Goal: Information Seeking & Learning: Learn about a topic

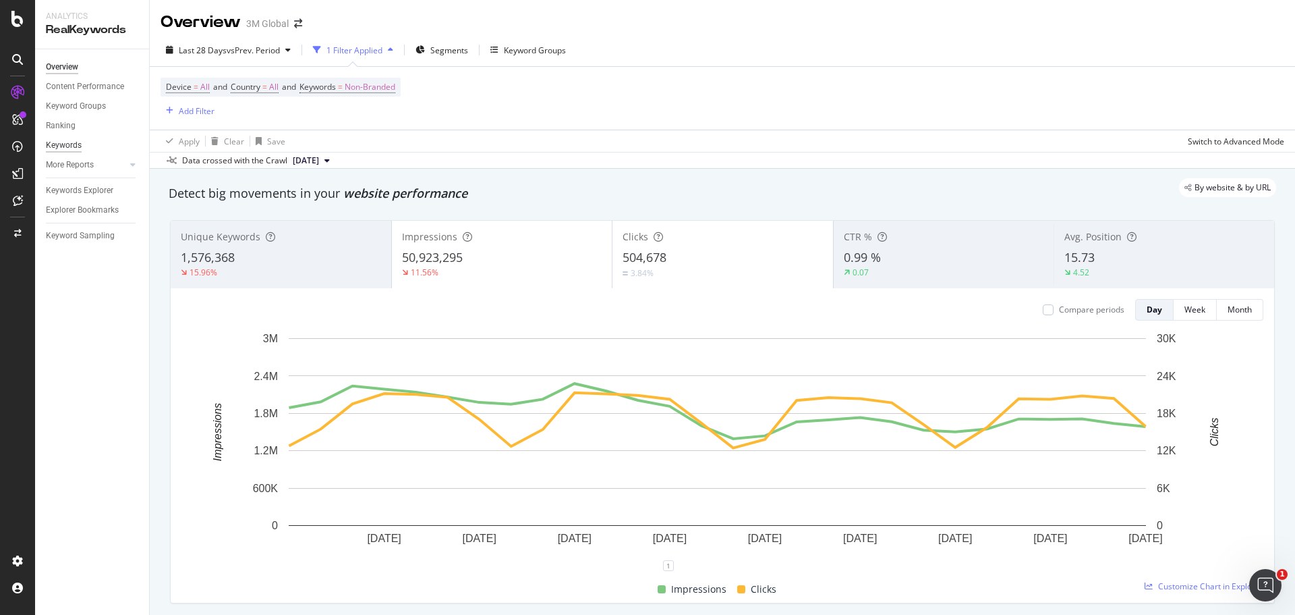
click at [67, 144] on div "Keywords" at bounding box center [64, 145] width 36 height 14
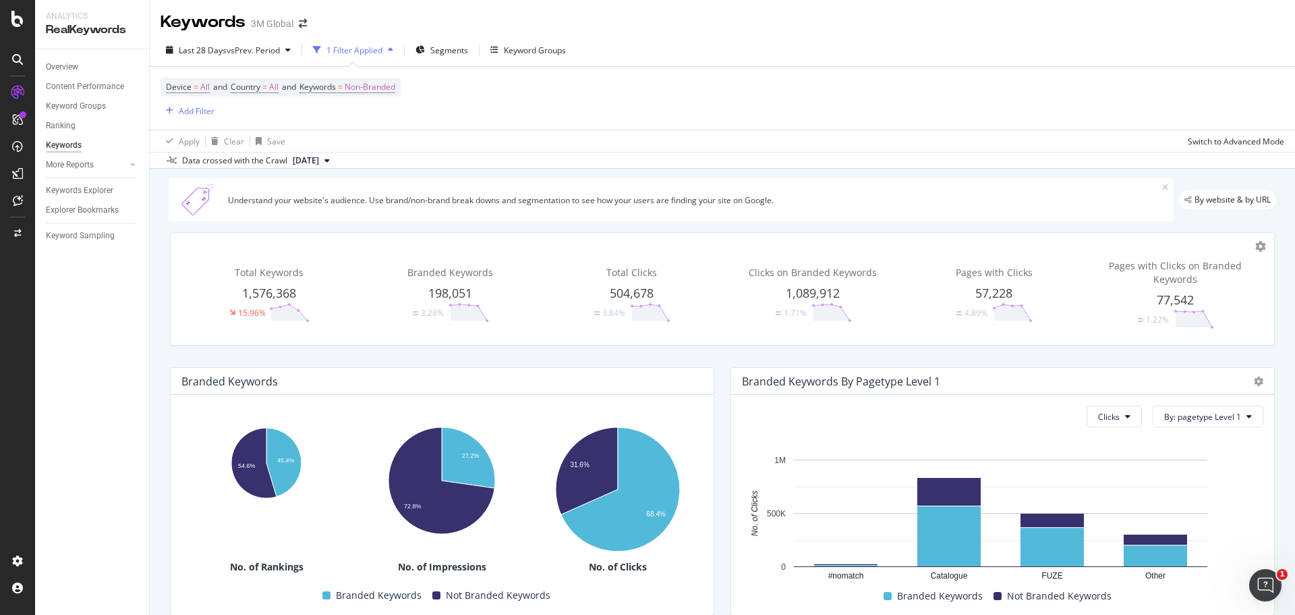
click at [392, 47] on icon "button" at bounding box center [390, 50] width 5 height 8
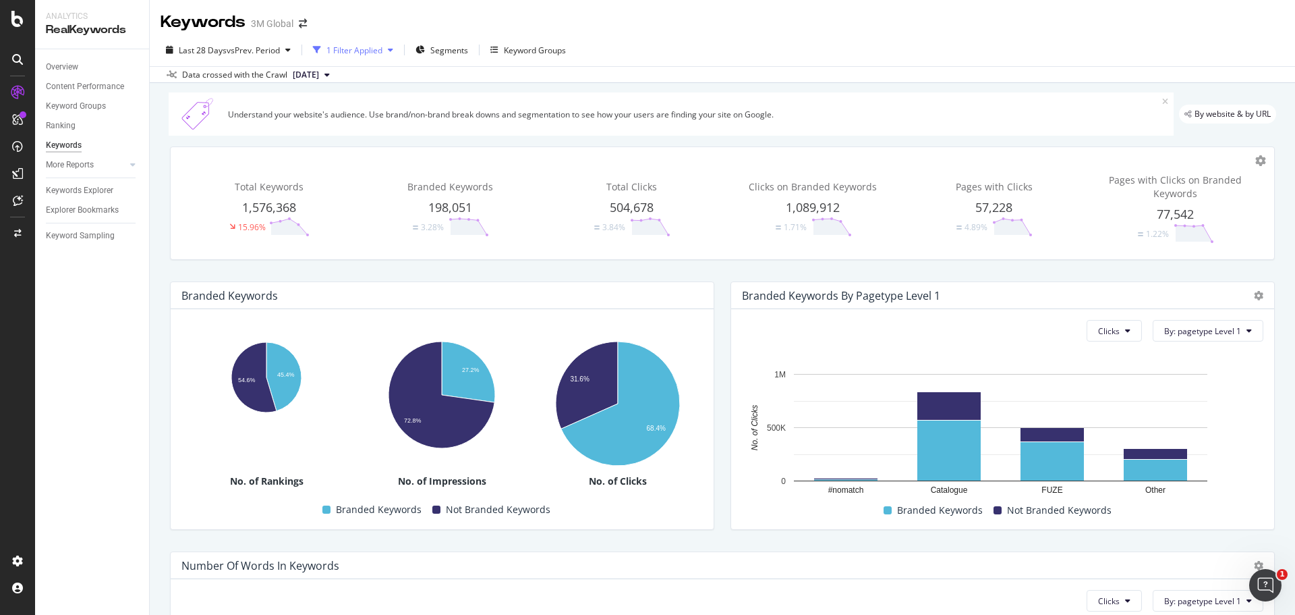
click at [392, 47] on icon "button" at bounding box center [390, 50] width 5 height 8
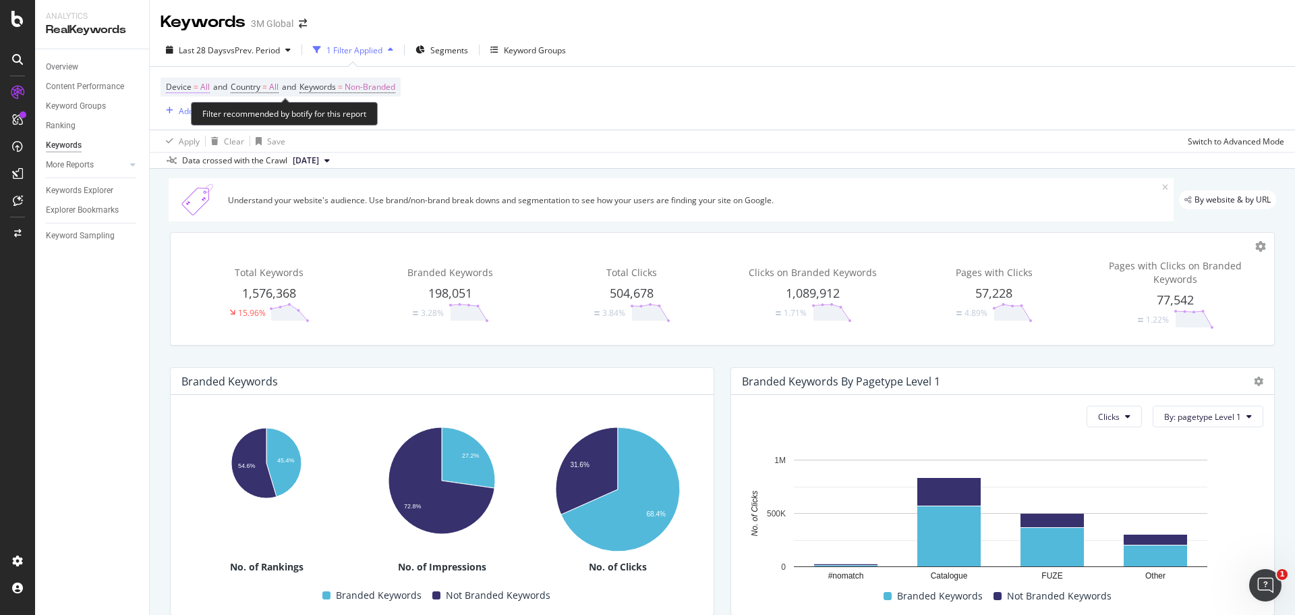
click at [192, 84] on span "Device = All" at bounding box center [188, 87] width 44 height 12
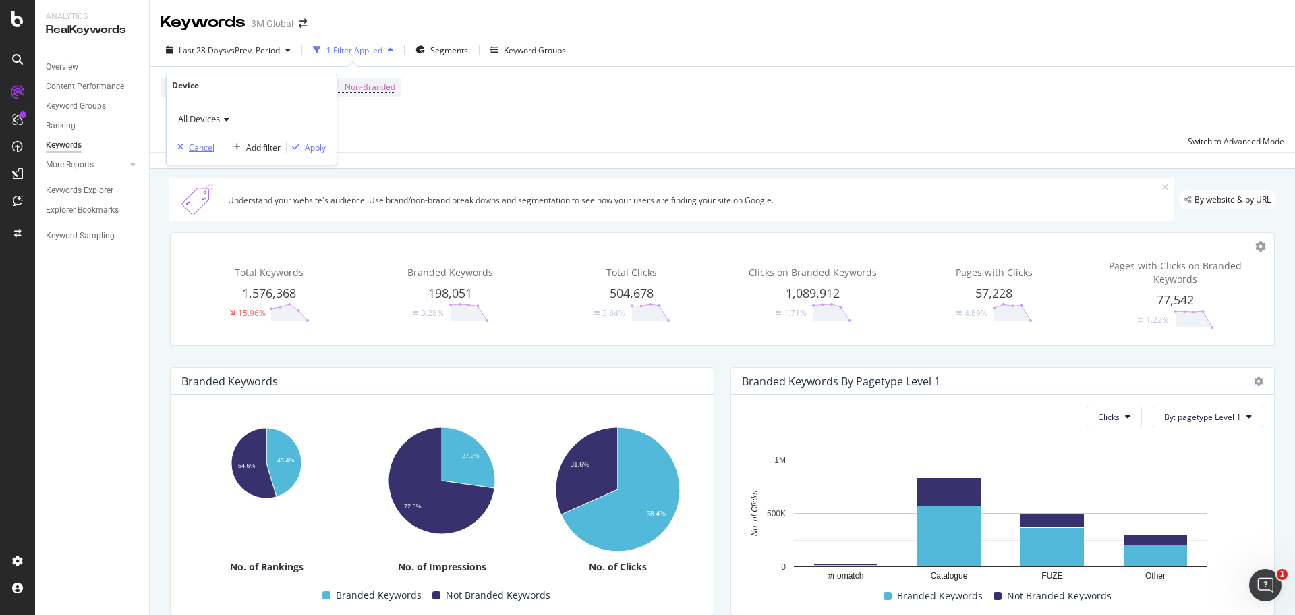
click at [207, 145] on div "Cancel" at bounding box center [202, 147] width 26 height 11
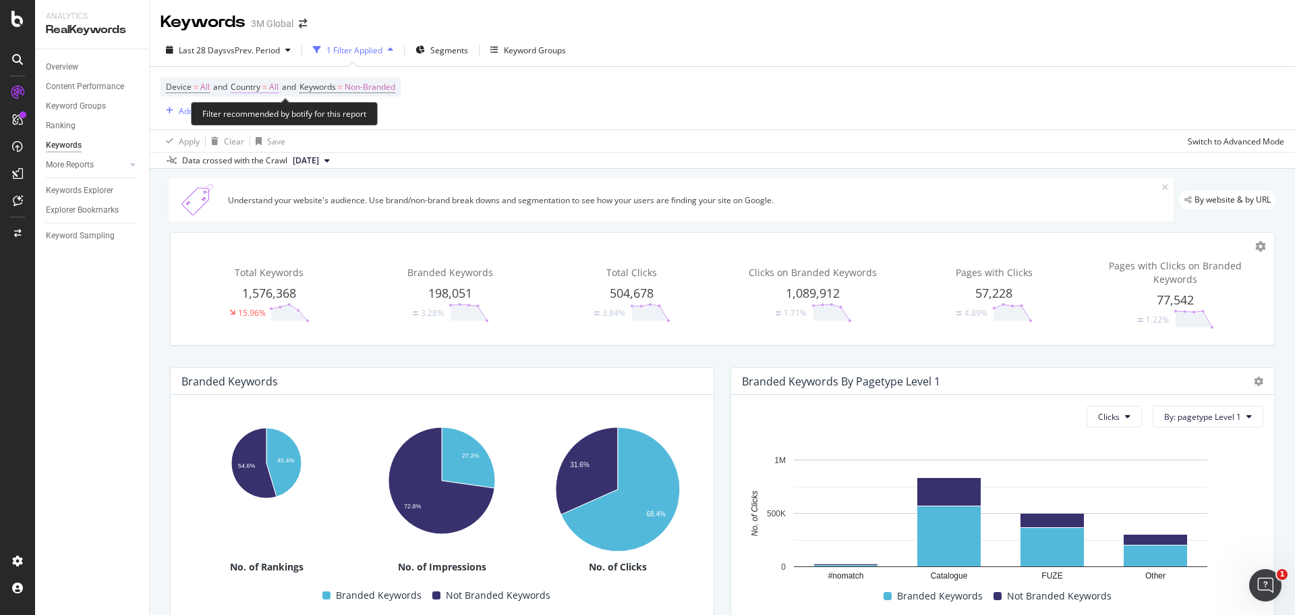
click at [260, 86] on span "Country" at bounding box center [246, 86] width 30 height 11
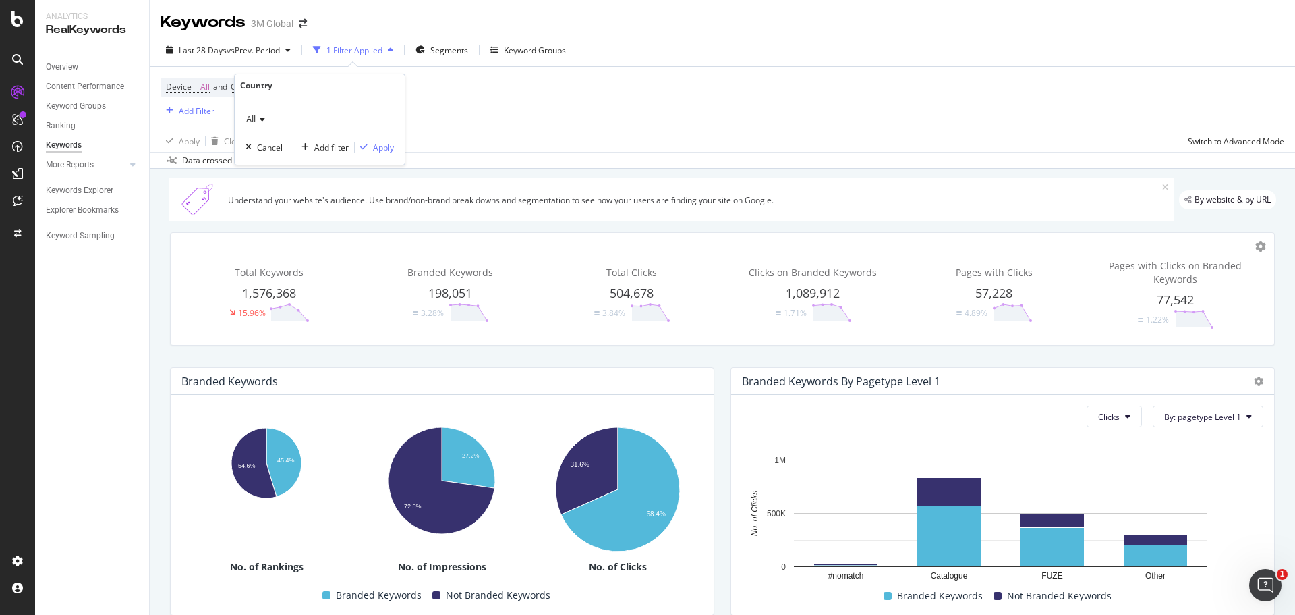
click at [260, 121] on icon at bounding box center [260, 119] width 9 height 8
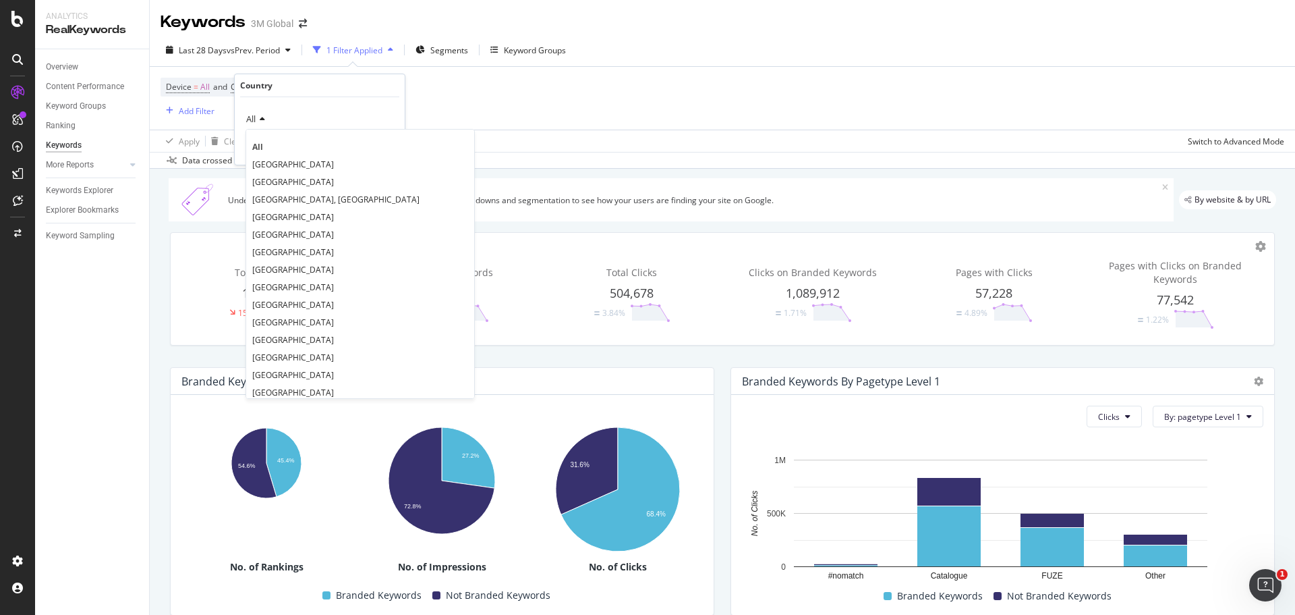
click at [526, 107] on div "Device = All and Country = All and Keywords = Non-Branded Add Filter" at bounding box center [723, 98] width 1124 height 63
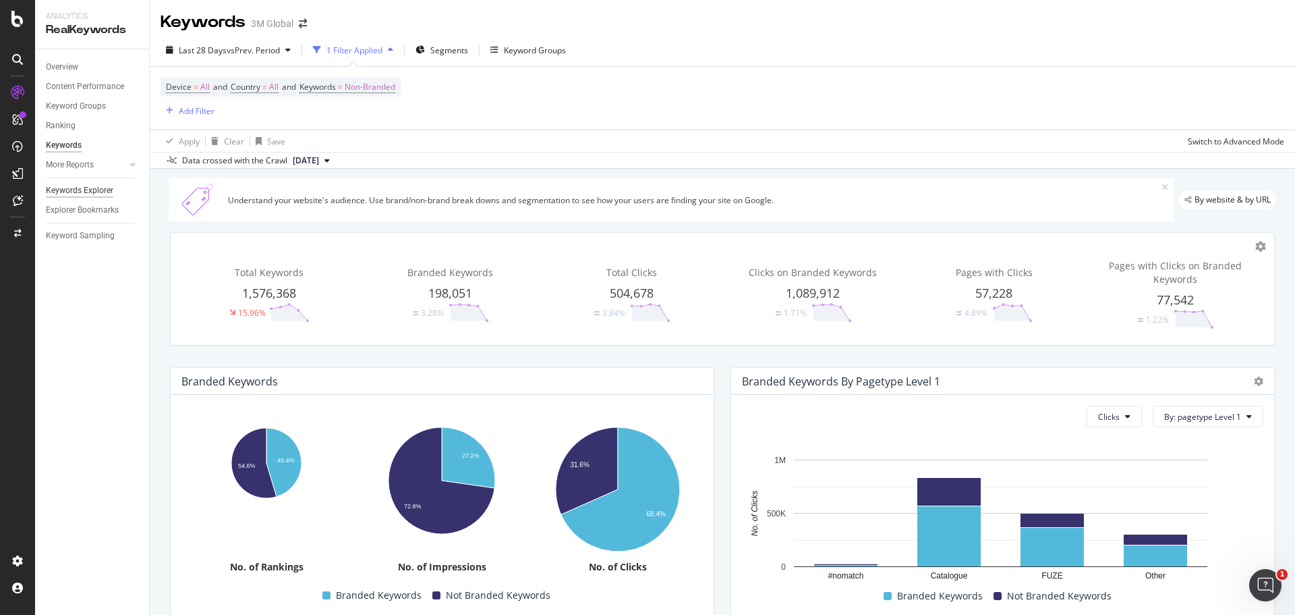
click at [92, 189] on div "Keywords Explorer" at bounding box center [79, 191] width 67 height 14
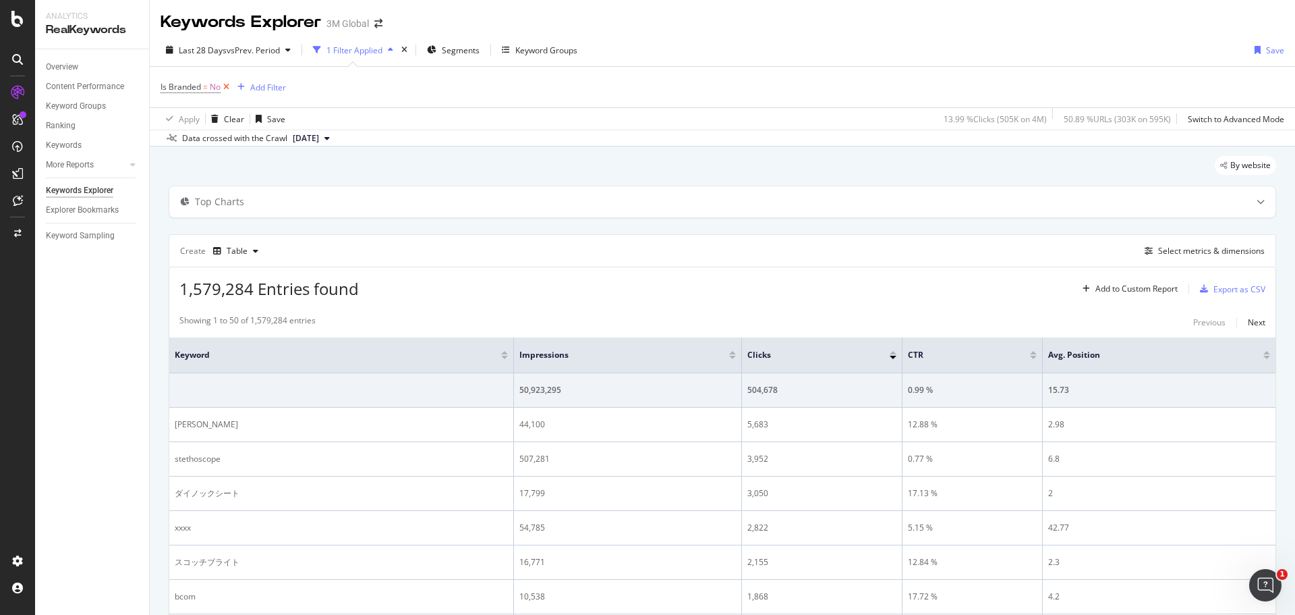
click at [228, 86] on icon at bounding box center [226, 86] width 11 height 13
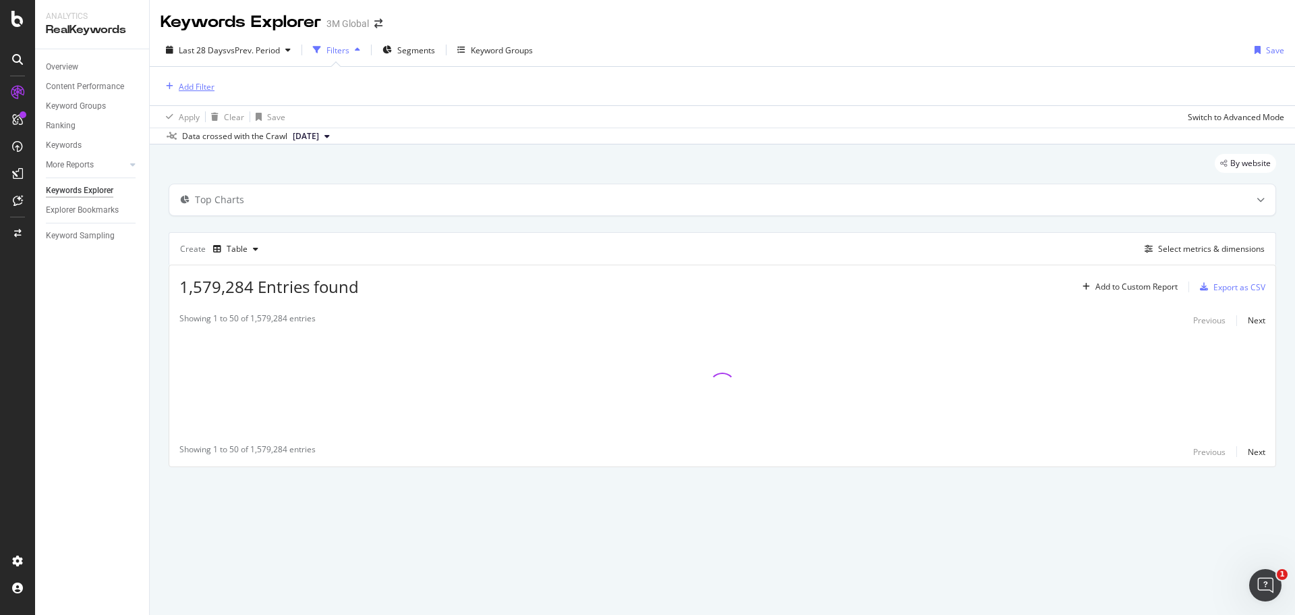
click at [185, 84] on div "Add Filter" at bounding box center [197, 86] width 36 height 11
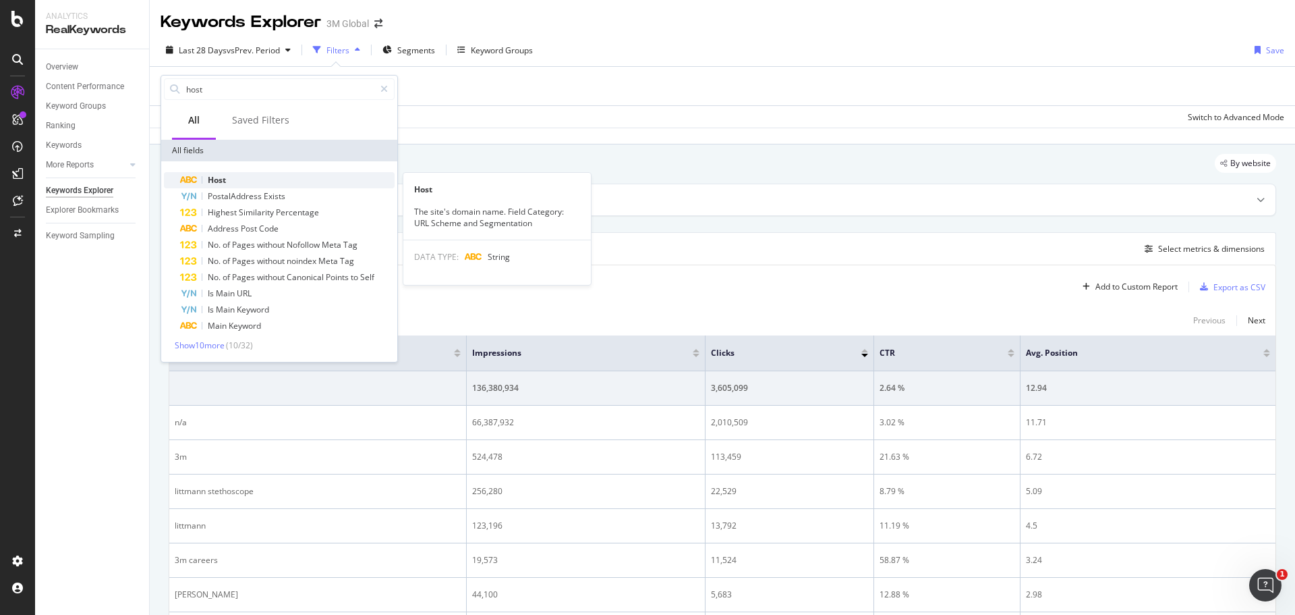
type input "host"
click at [214, 179] on span "Host" at bounding box center [217, 179] width 18 height 11
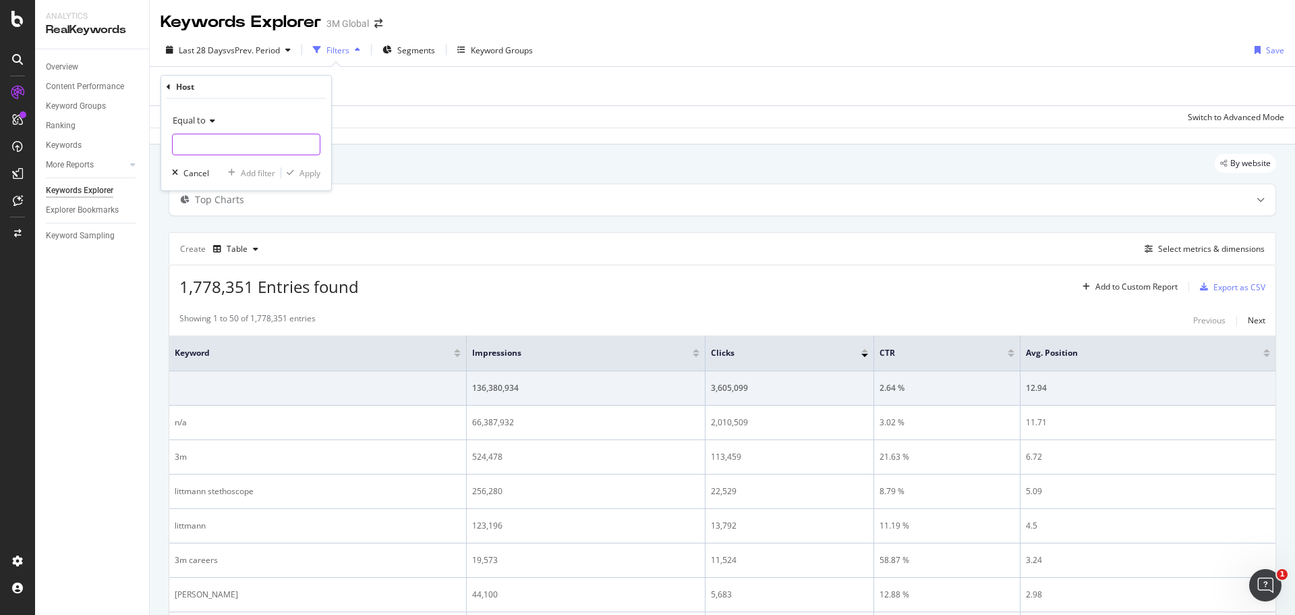
click at [215, 148] on input "text" at bounding box center [246, 145] width 147 height 22
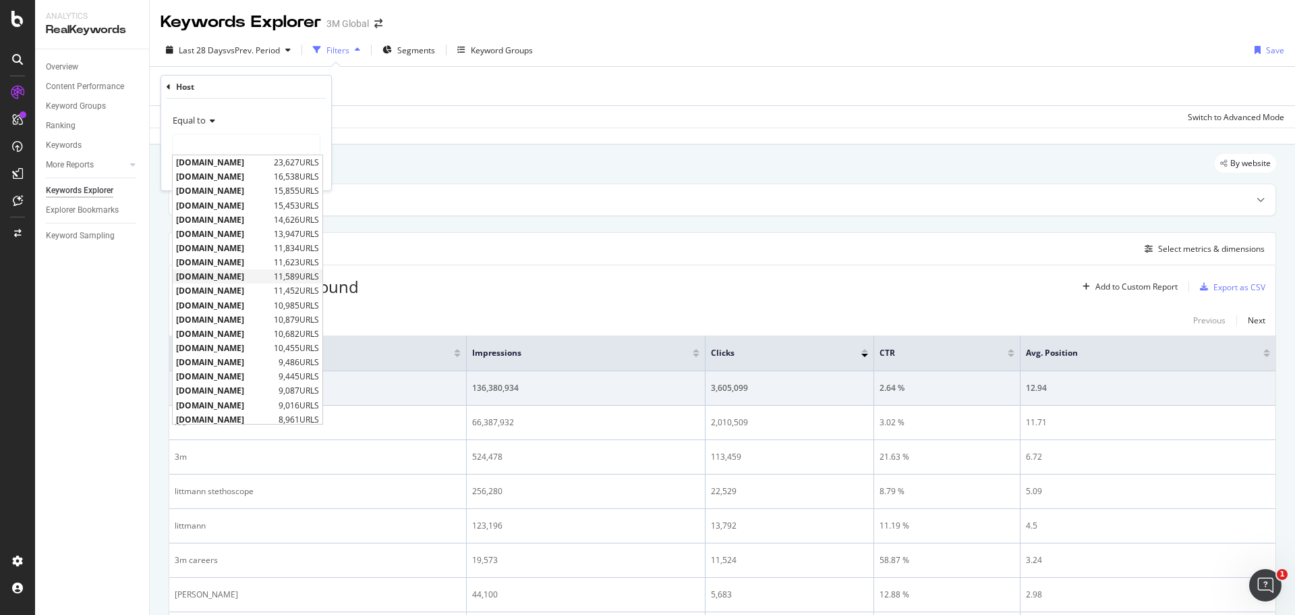
click at [239, 272] on span "[DOMAIN_NAME]" at bounding box center [223, 276] width 94 height 11
type input "[DOMAIN_NAME]"
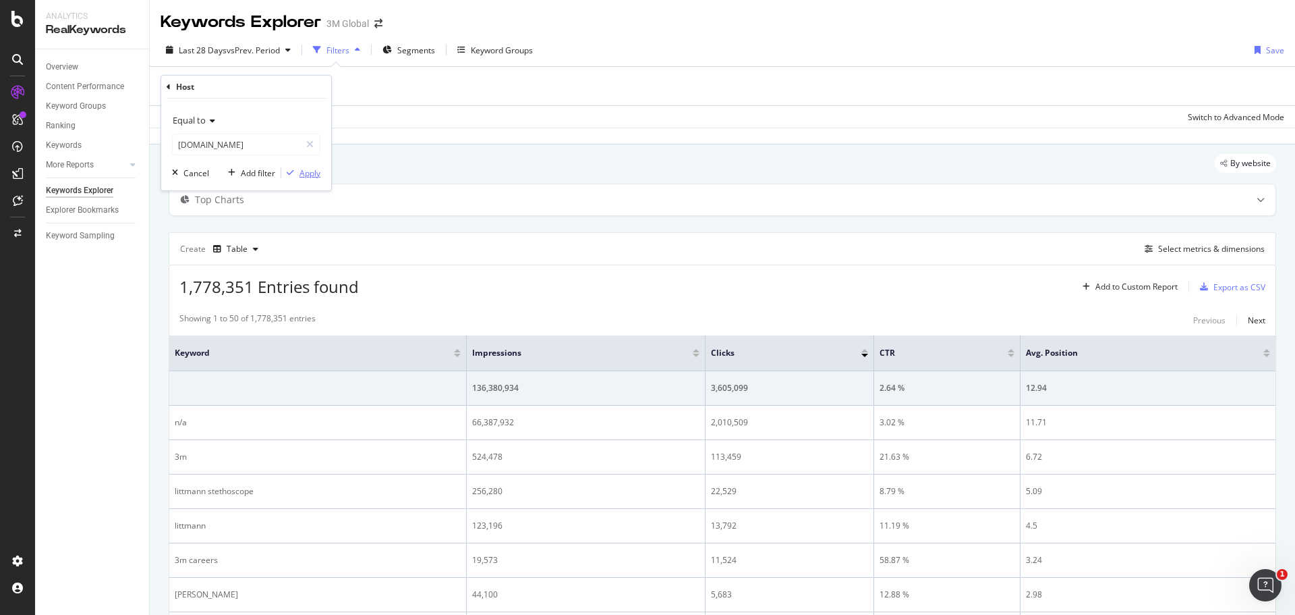
click at [305, 171] on div "Apply" at bounding box center [310, 172] width 21 height 11
click at [297, 87] on div "Add Filter" at bounding box center [300, 87] width 36 height 11
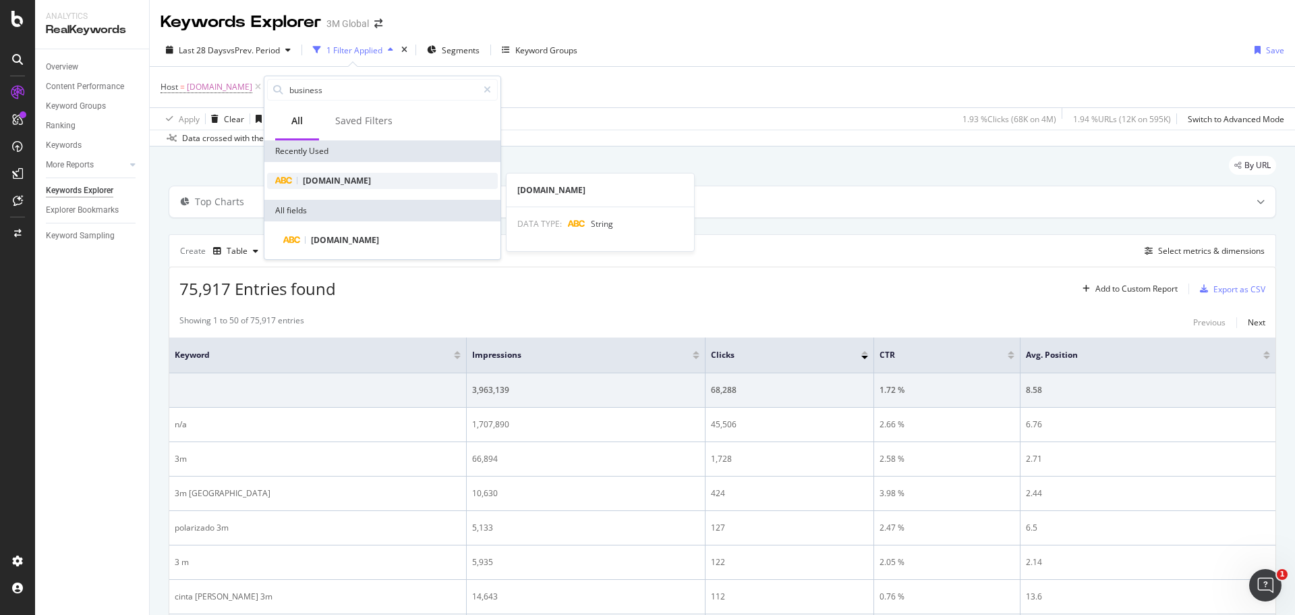
type input "business"
click at [334, 177] on span "[DOMAIN_NAME]" at bounding box center [337, 180] width 68 height 11
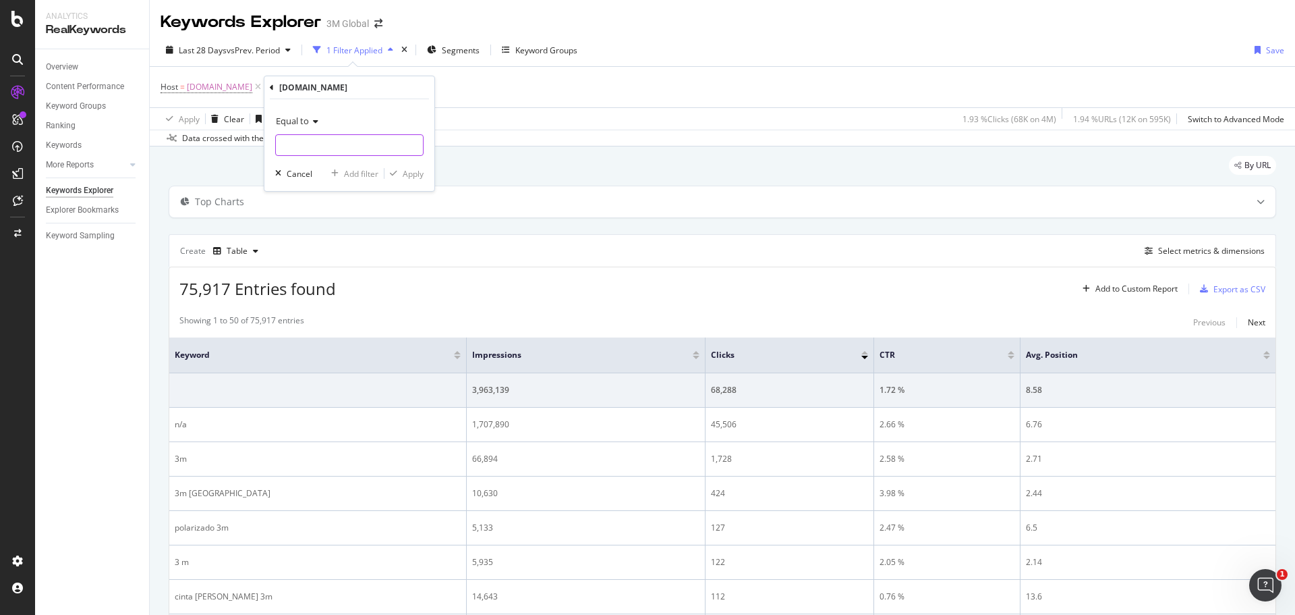
click at [333, 138] on input "text" at bounding box center [349, 145] width 147 height 22
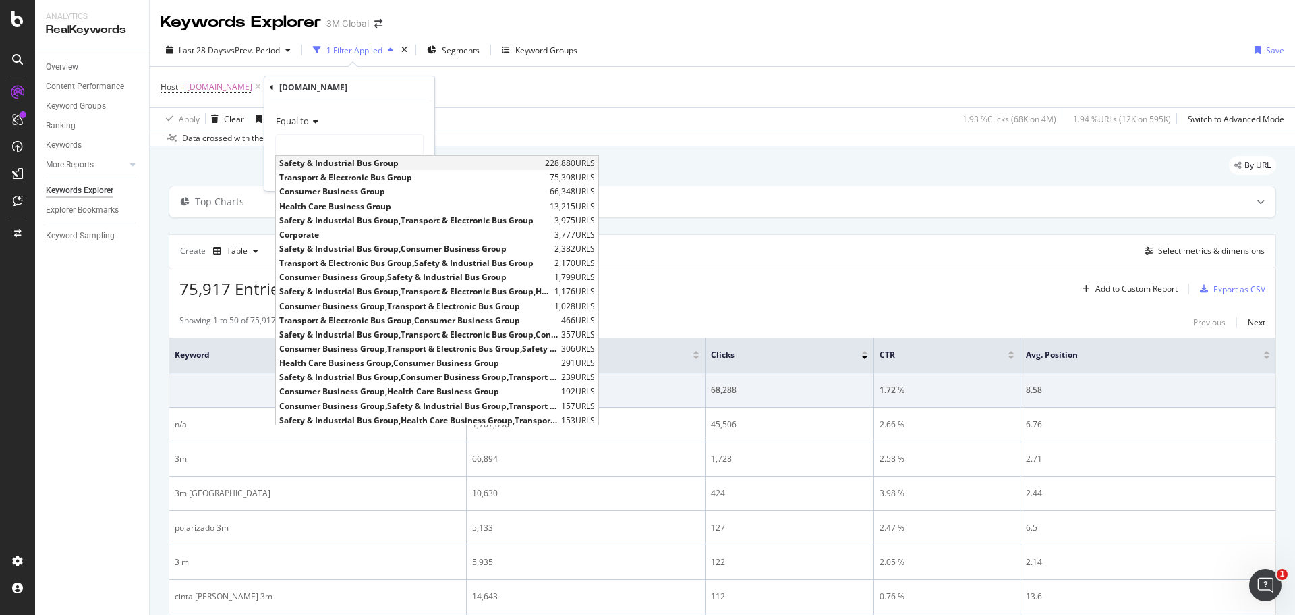
click at [331, 164] on span "Safety & Industrial Bus Group" at bounding box center [410, 162] width 262 height 11
type input "Safety & Industrial Bus Group"
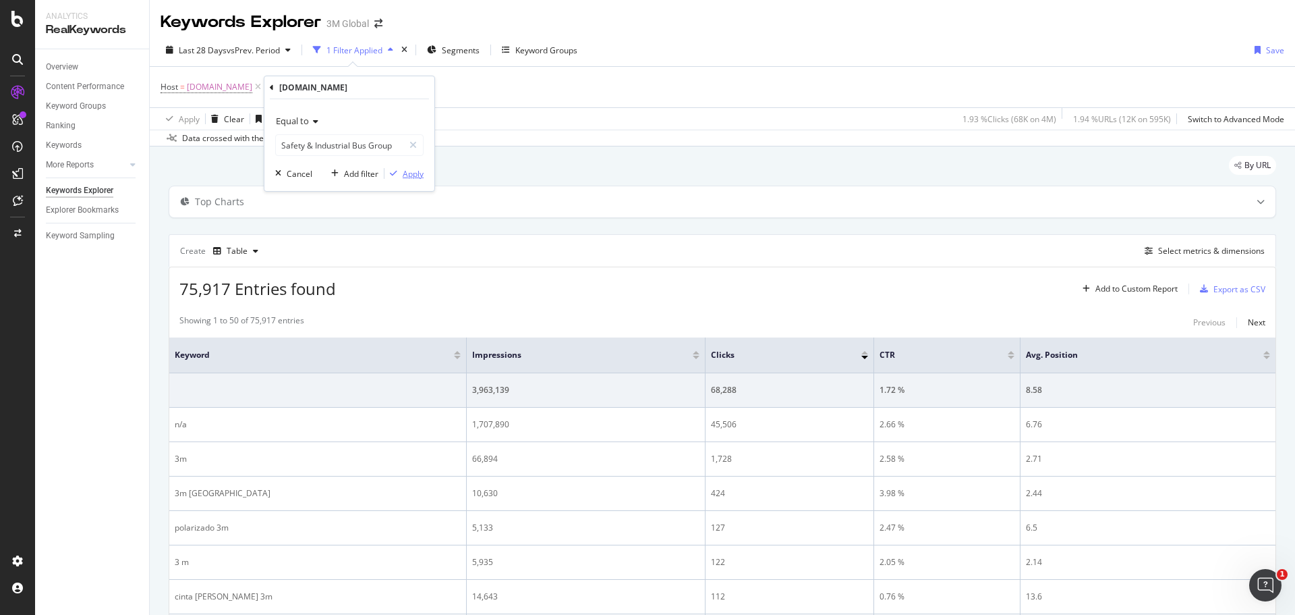
click at [408, 173] on div "Apply" at bounding box center [413, 173] width 21 height 11
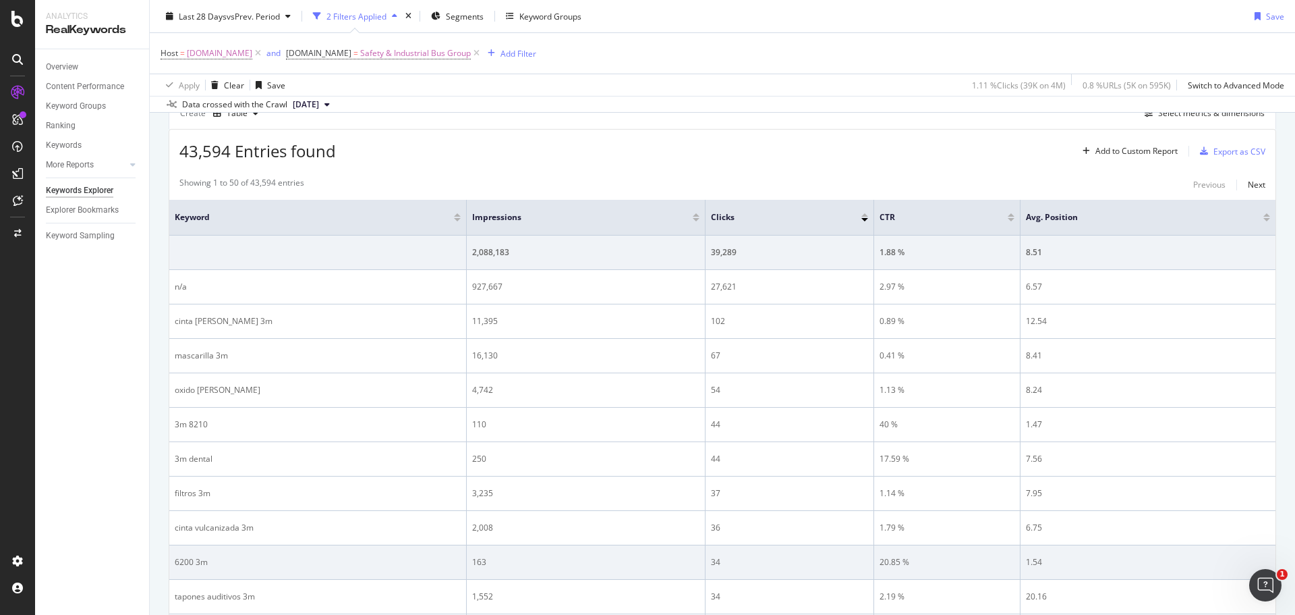
scroll to position [135, 0]
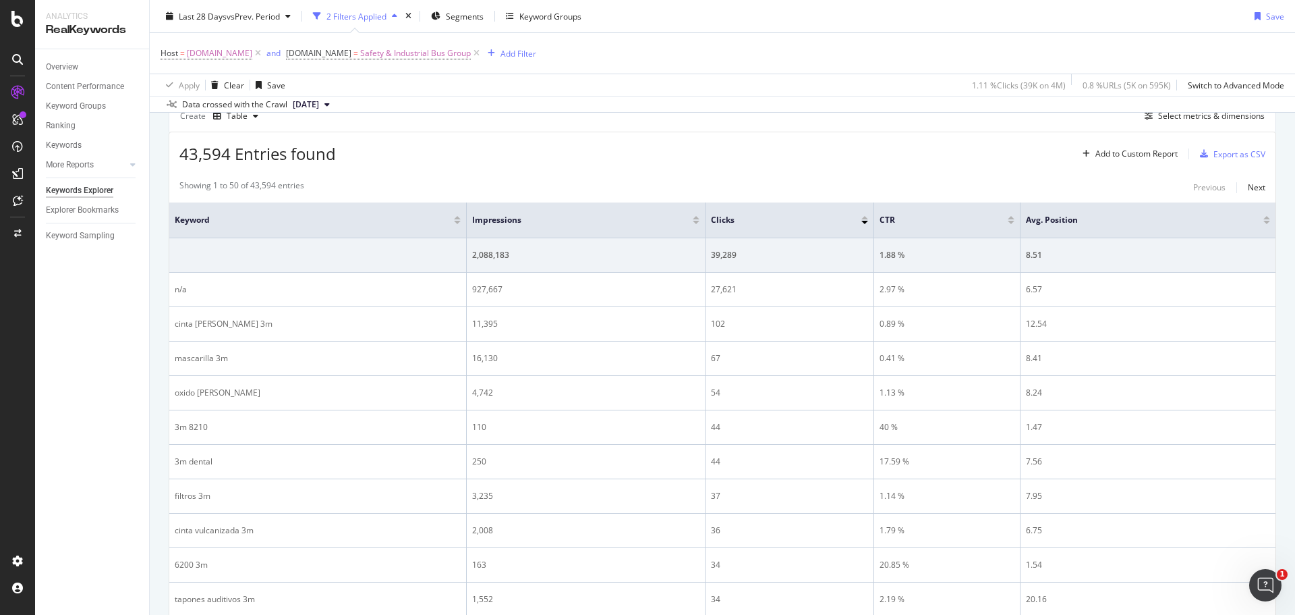
click at [638, 122] on div "Create Table Select metrics & dimensions" at bounding box center [723, 115] width 1108 height 32
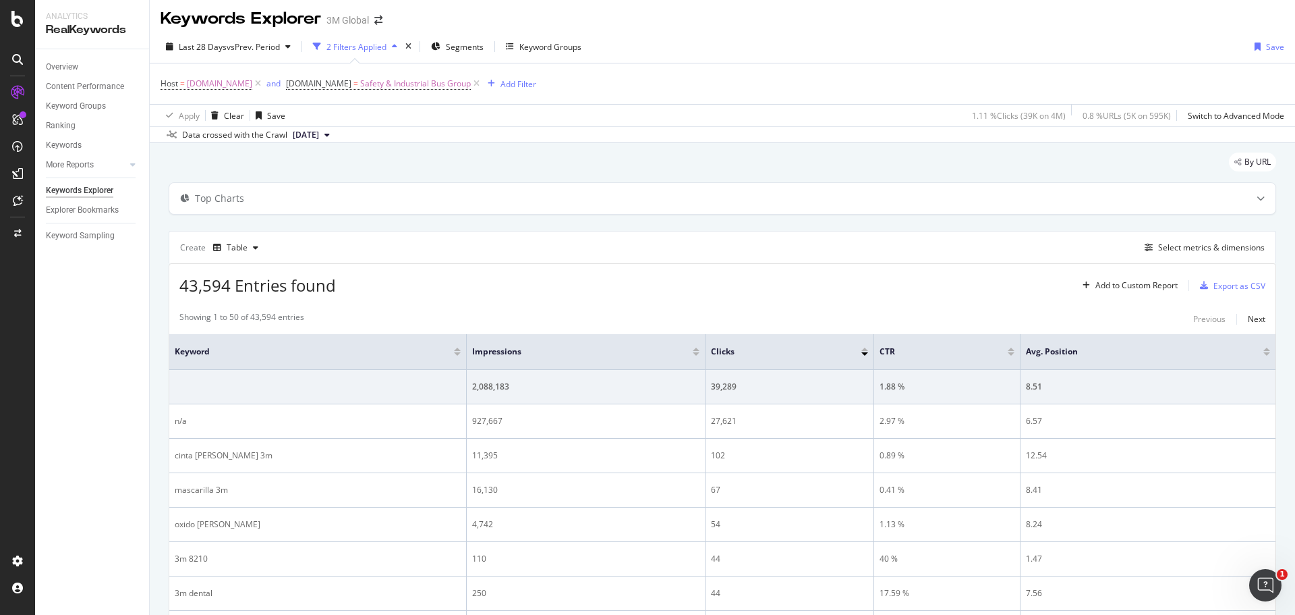
scroll to position [0, 0]
click at [523, 87] on div "Add Filter" at bounding box center [519, 87] width 36 height 11
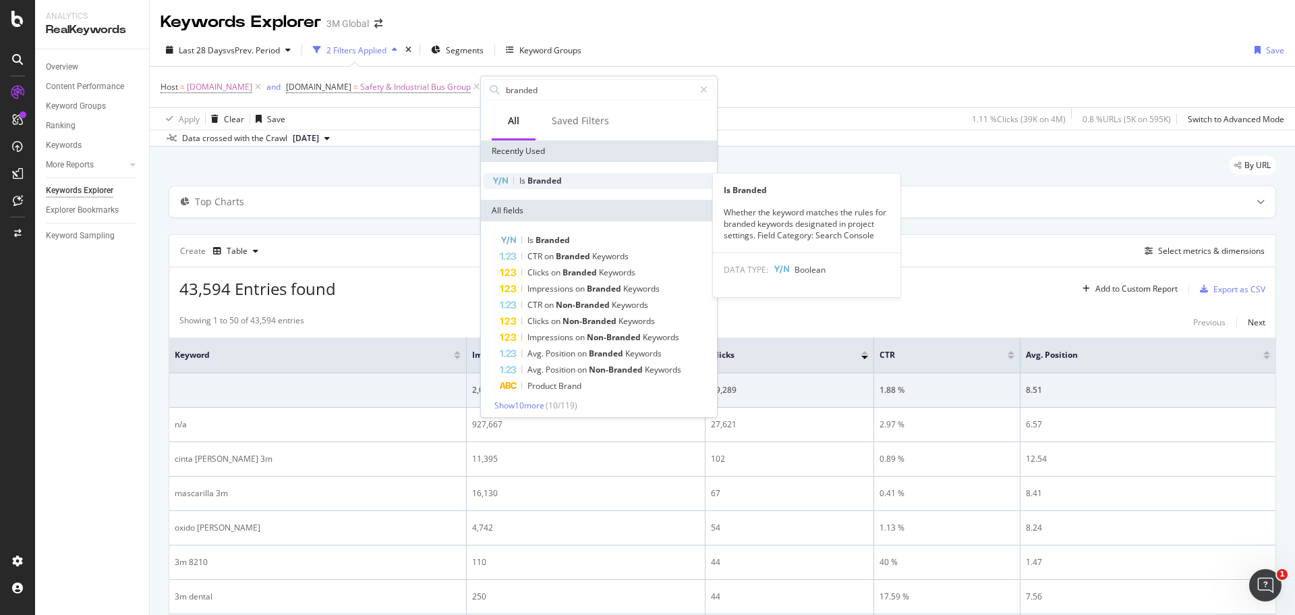
type input "branded"
click at [537, 185] on span "Branded" at bounding box center [545, 180] width 34 height 11
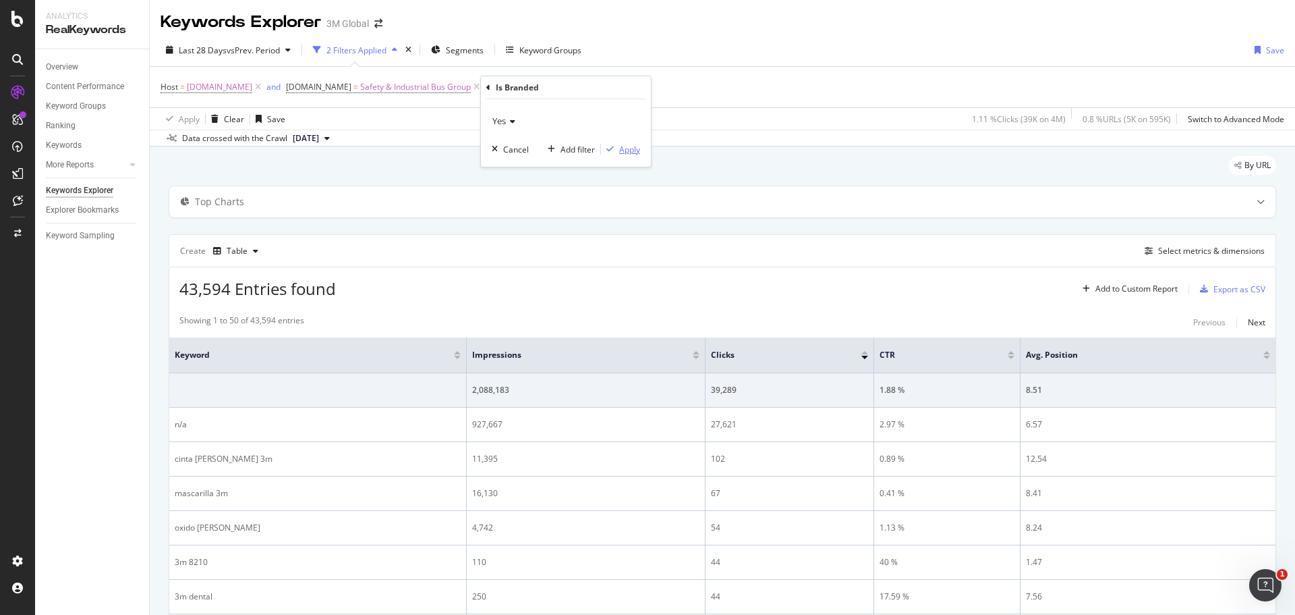
click at [636, 153] on div "Apply" at bounding box center [629, 149] width 21 height 11
click at [556, 87] on span "Yes" at bounding box center [560, 87] width 13 height 19
click at [537, 117] on icon at bounding box center [533, 119] width 9 height 8
click at [523, 169] on span "No" at bounding box center [527, 164] width 11 height 11
click at [650, 142] on div "Apply" at bounding box center [652, 147] width 21 height 11
